Goal: Book appointment/travel/reservation

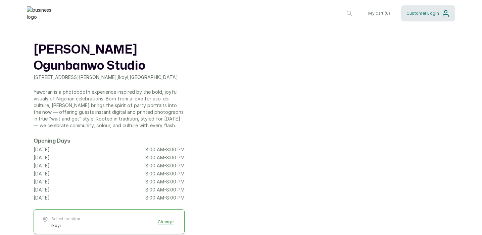
click at [416, 14] on span "Customer Login" at bounding box center [422, 13] width 33 height 5
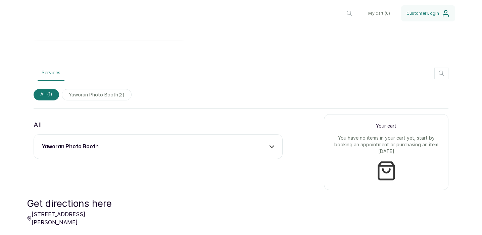
scroll to position [199, 0]
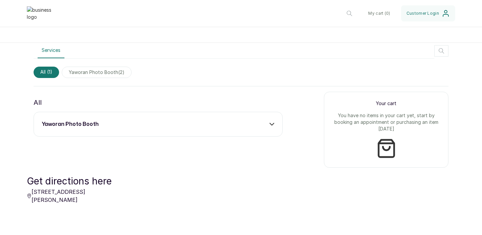
click at [261, 126] on div "yaworan photo booth" at bounding box center [158, 124] width 232 height 8
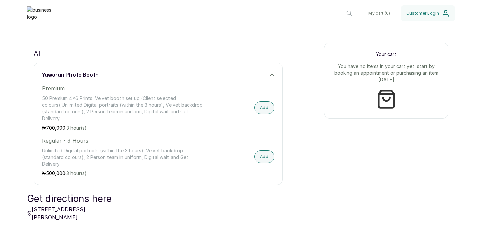
scroll to position [257, 0]
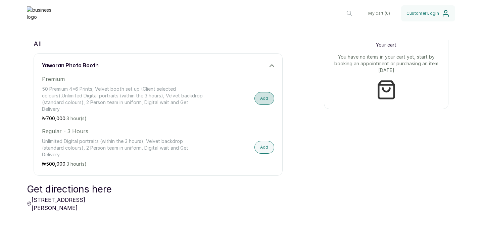
click at [263, 100] on button "Add" at bounding box center [264, 98] width 20 height 13
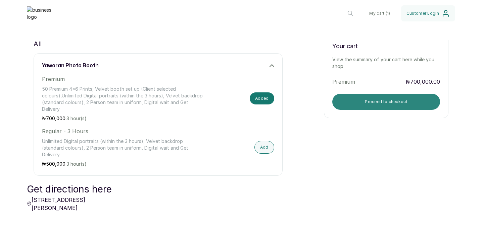
click at [360, 105] on button "Proceed to checkout" at bounding box center [386, 102] width 108 height 16
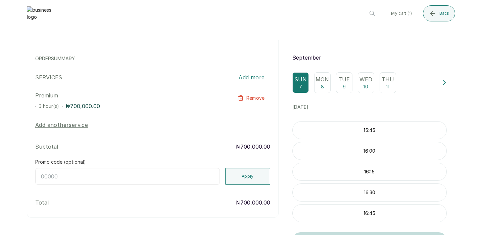
scroll to position [52, 0]
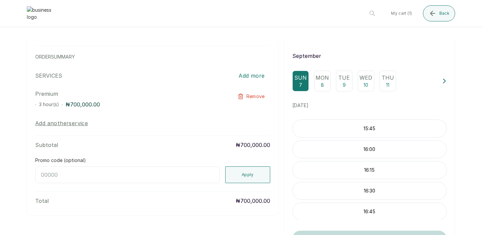
click at [343, 86] on p "9" at bounding box center [343, 85] width 3 height 7
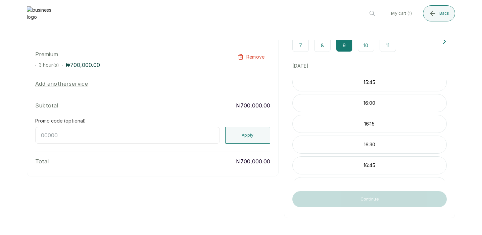
scroll to position [651, 0]
click at [376, 105] on p "16:00" at bounding box center [369, 104] width 154 height 7
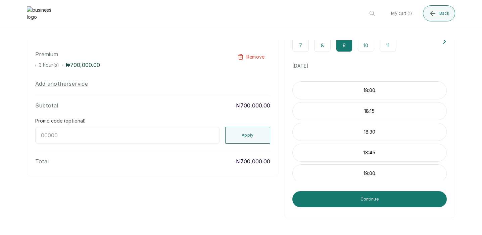
scroll to position [832, 0]
click at [380, 168] on p "19:00" at bounding box center [369, 171] width 154 height 7
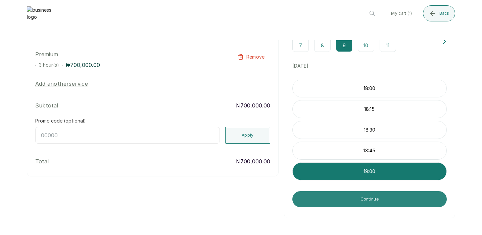
click at [378, 203] on button "Continue" at bounding box center [369, 199] width 154 height 16
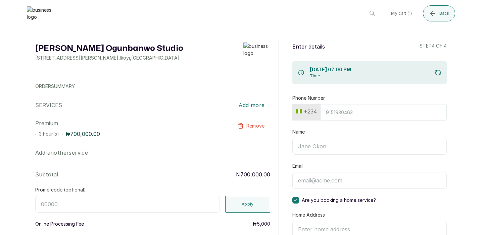
scroll to position [0, 0]
